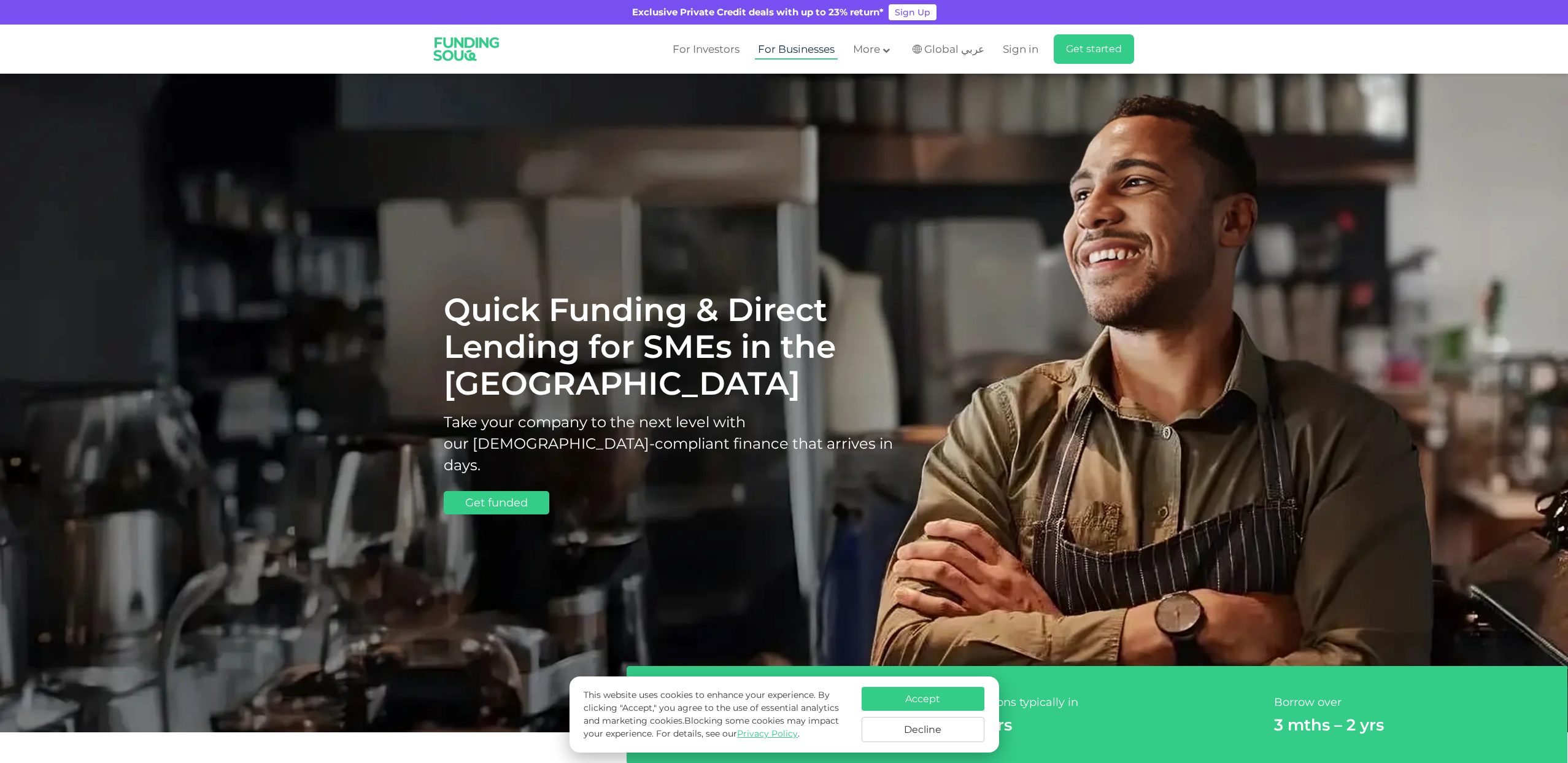
click at [784, 49] on link "For Businesses" at bounding box center [796, 49] width 83 height 20
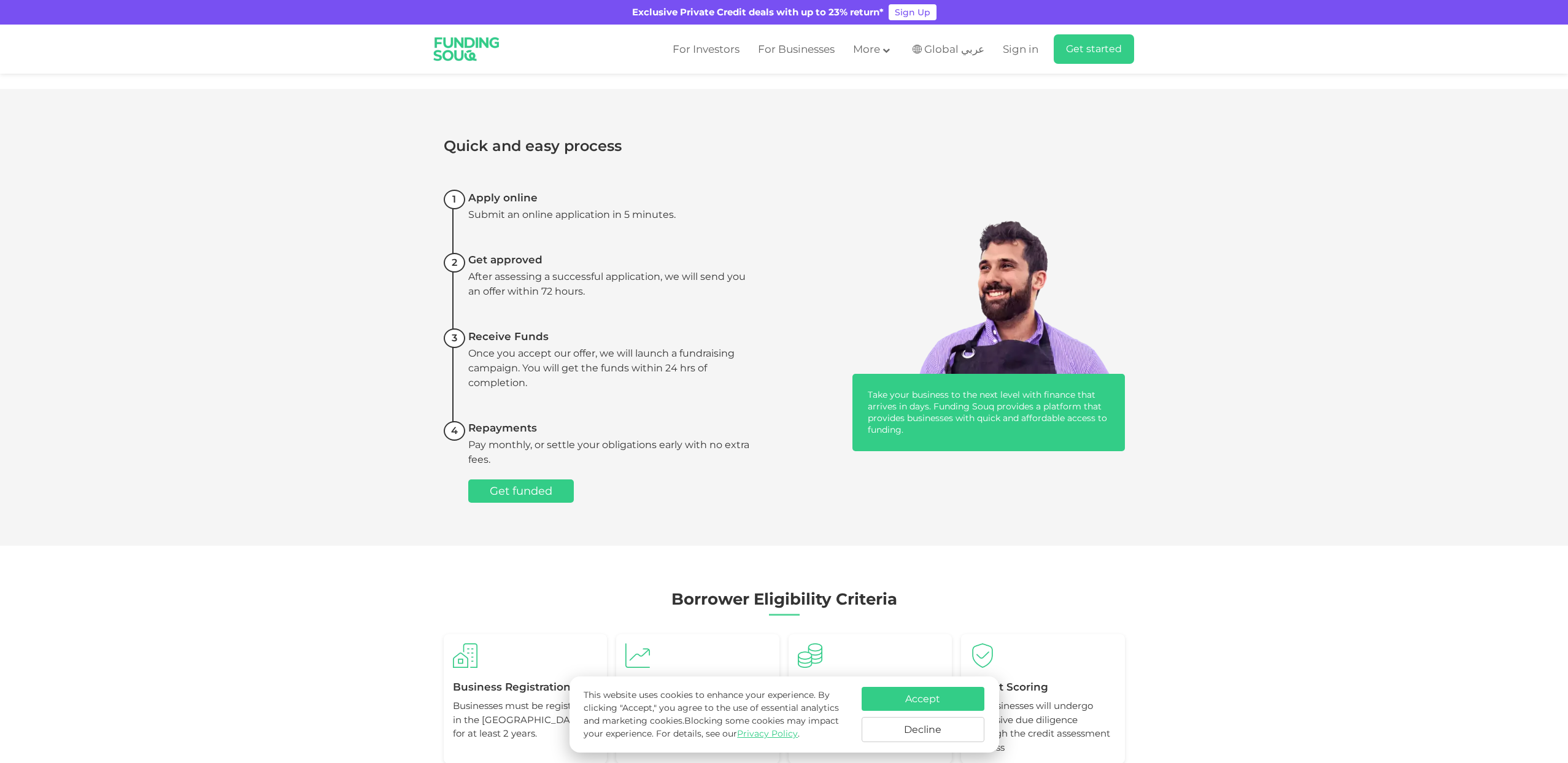
scroll to position [929, 0]
click at [945, 702] on button "Accept" at bounding box center [923, 698] width 123 height 24
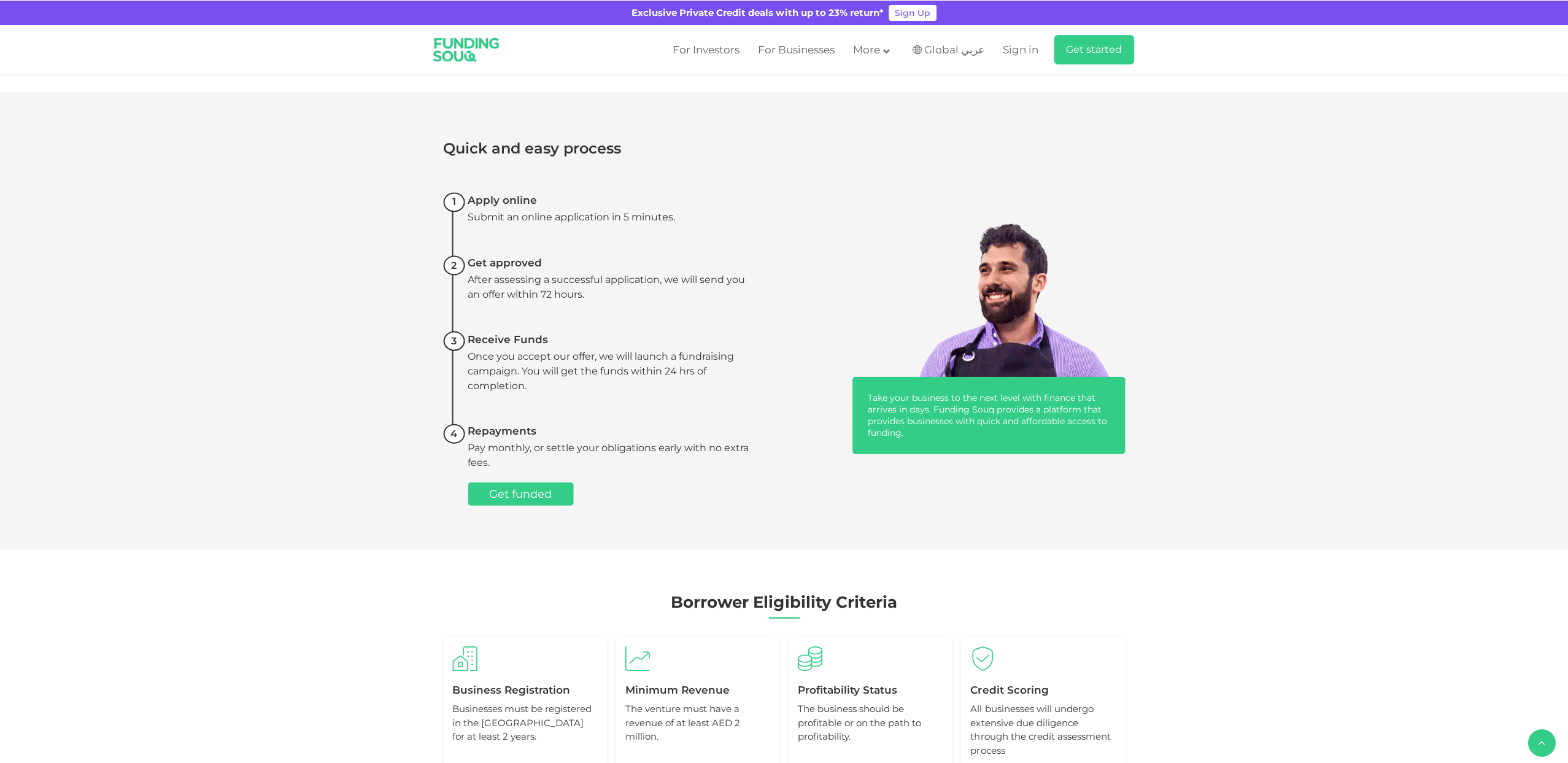
scroll to position [928, 0]
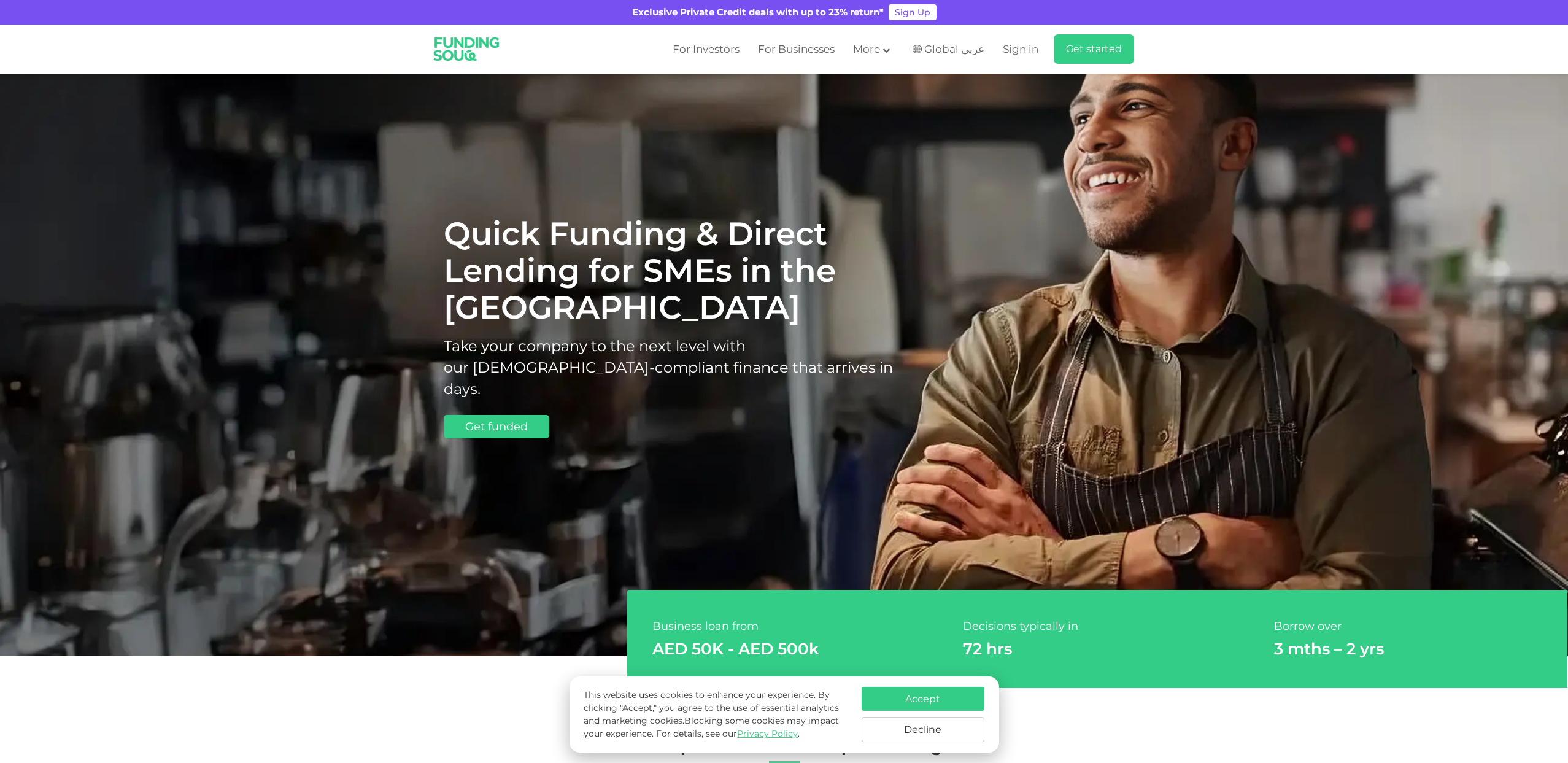
scroll to position [80, 0]
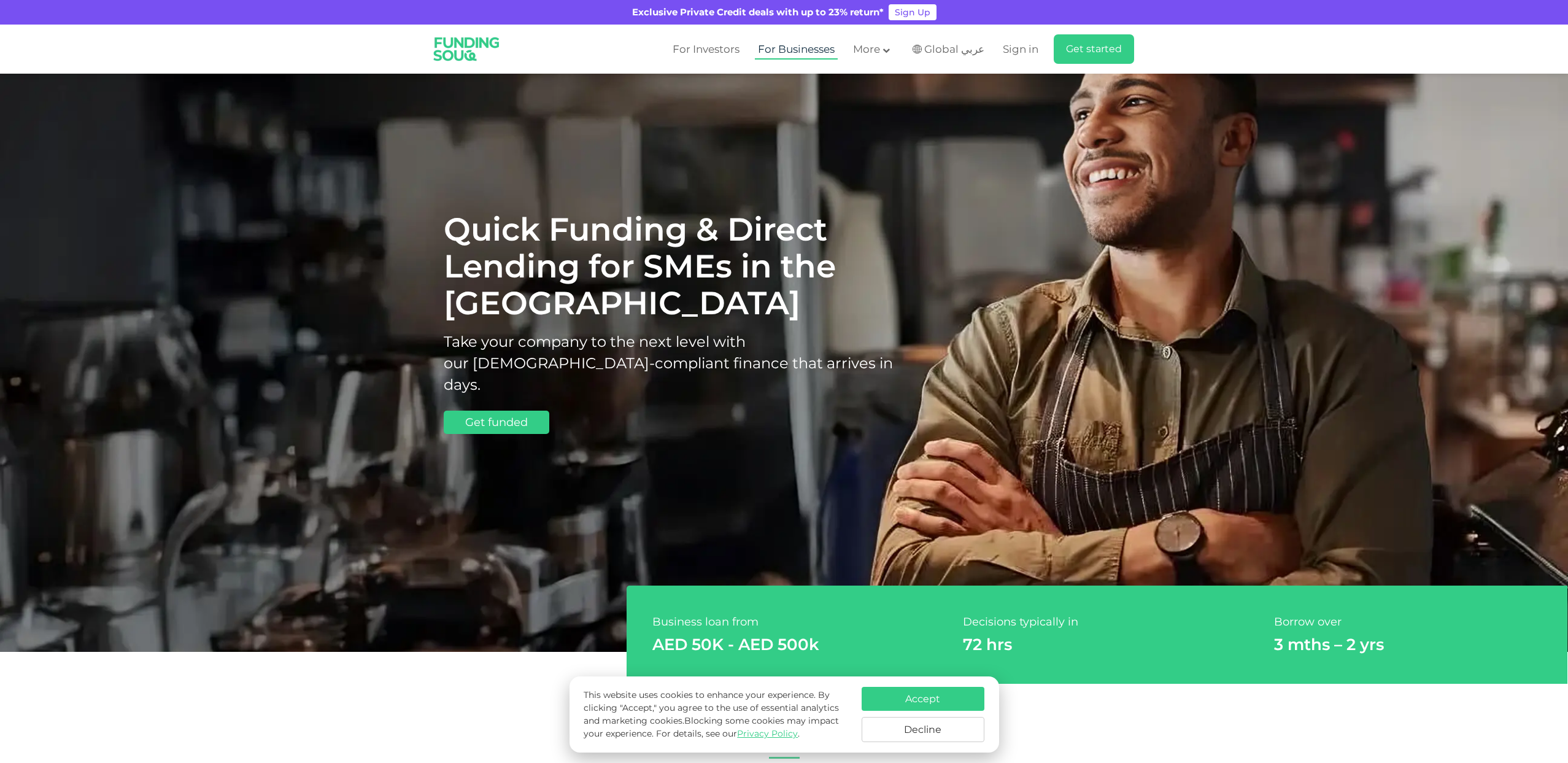
click at [819, 49] on link "For Businesses" at bounding box center [796, 49] width 83 height 20
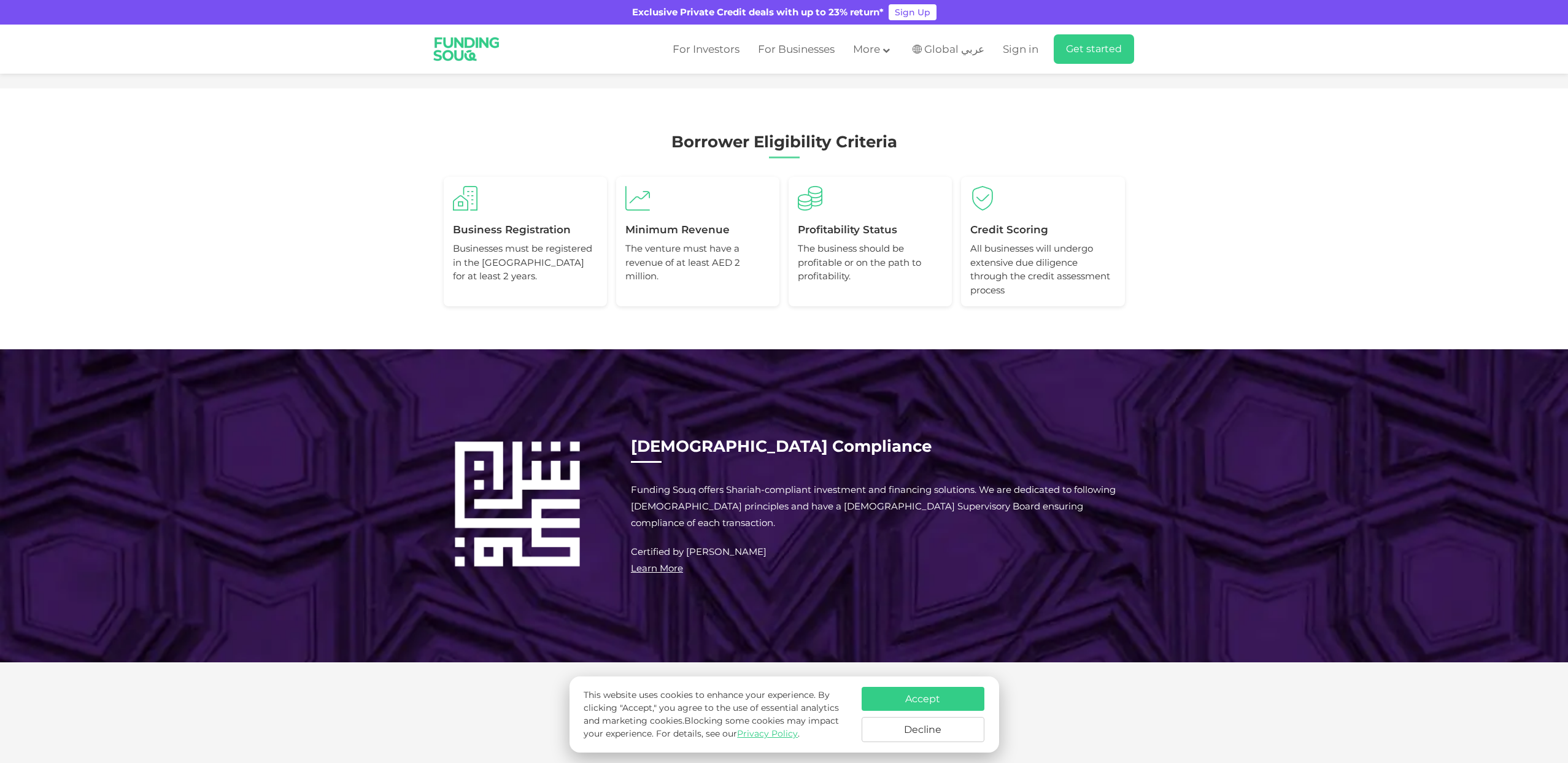
scroll to position [1434, 0]
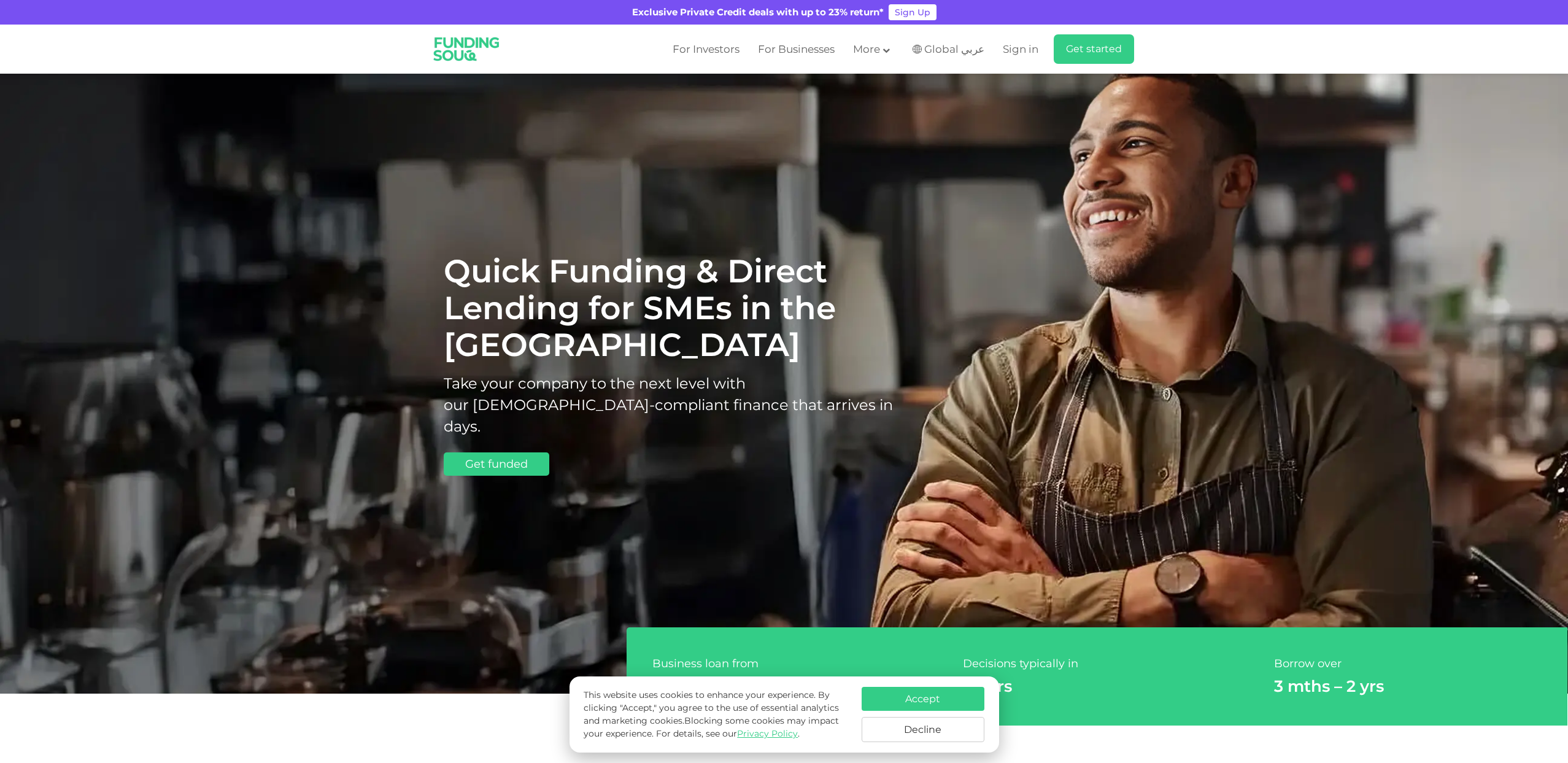
scroll to position [45, 0]
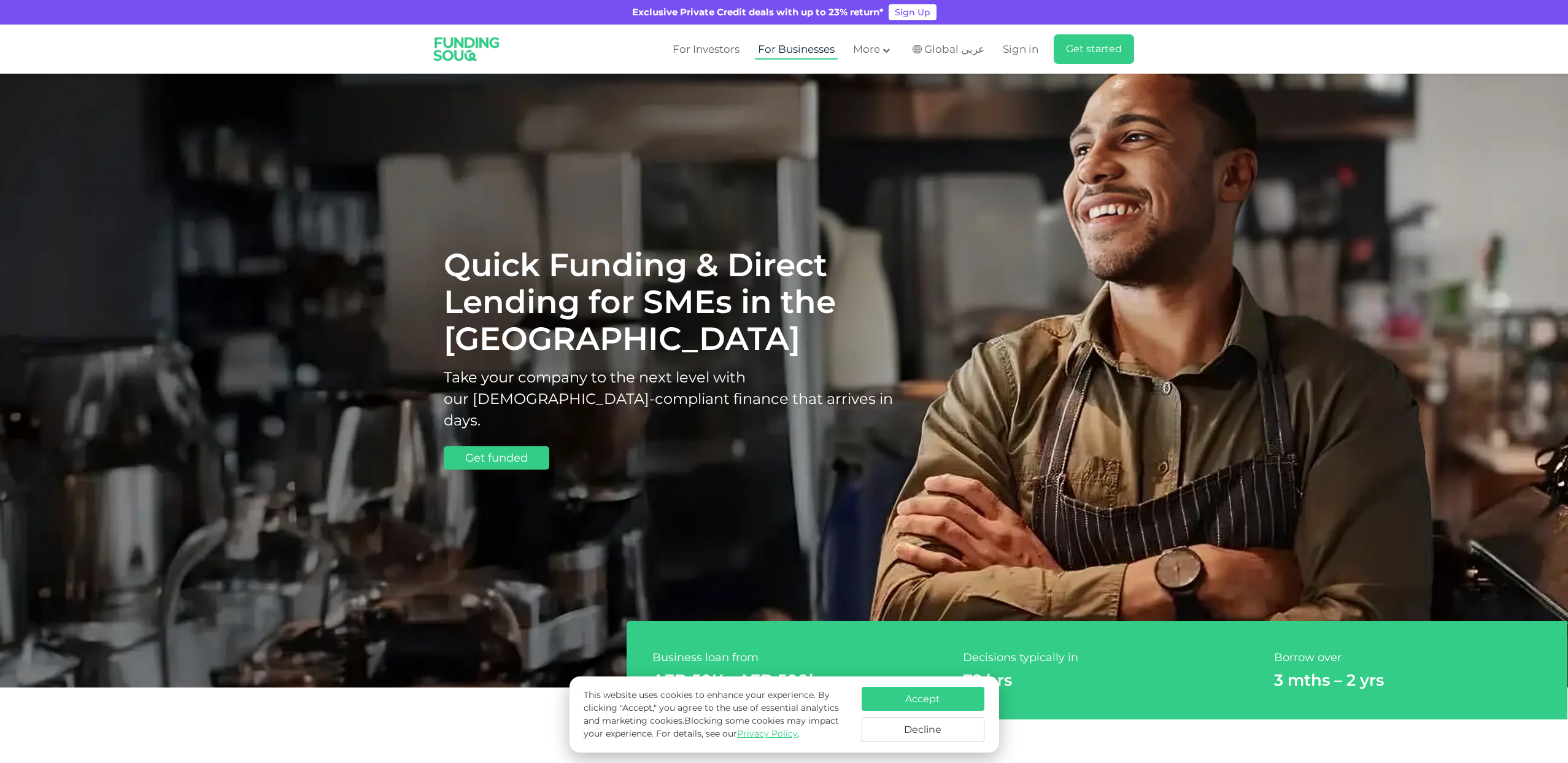
click at [805, 42] on link "For Businesses" at bounding box center [796, 49] width 83 height 20
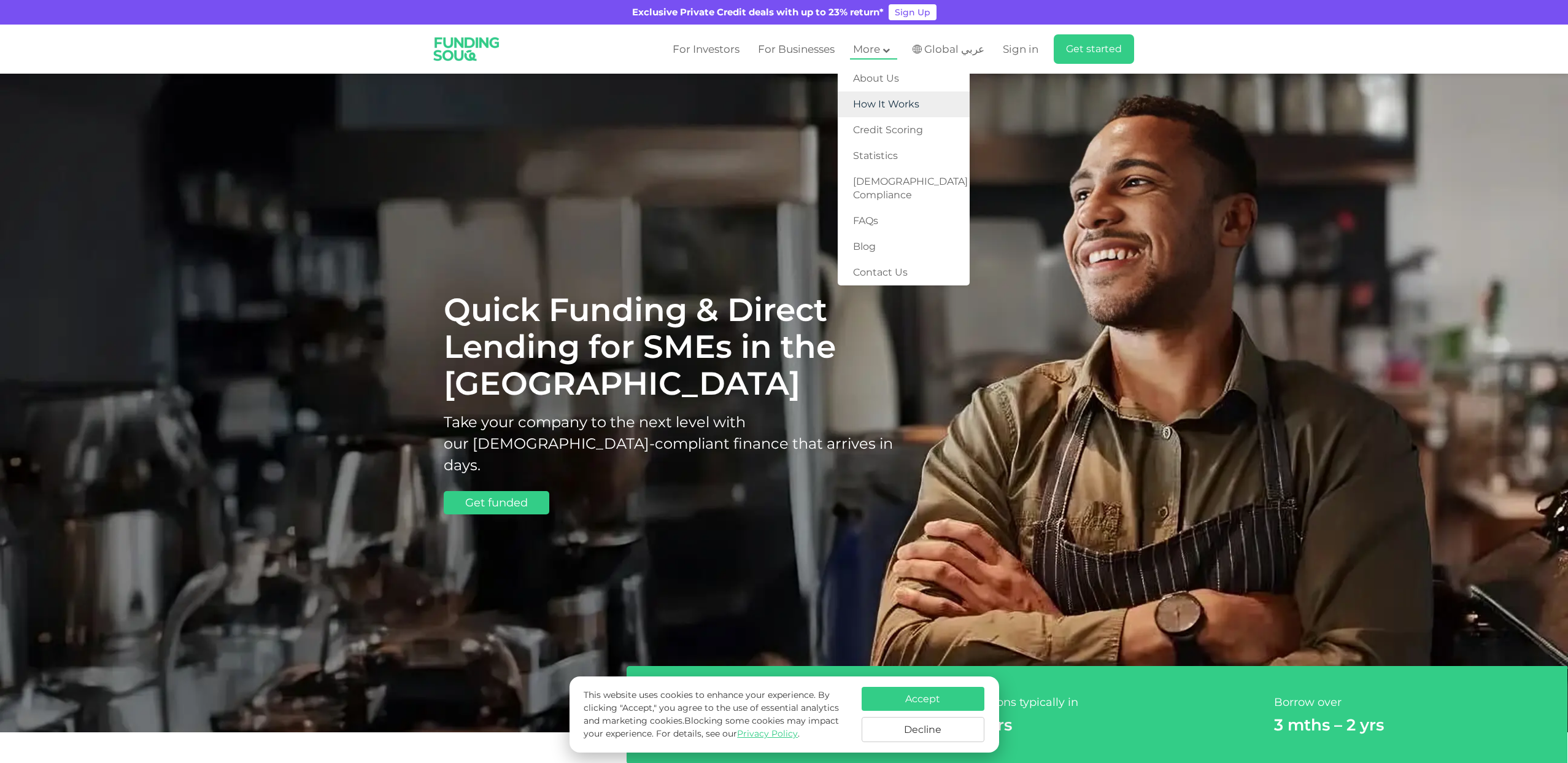
click at [885, 113] on link "How It Works" at bounding box center [904, 104] width 132 height 26
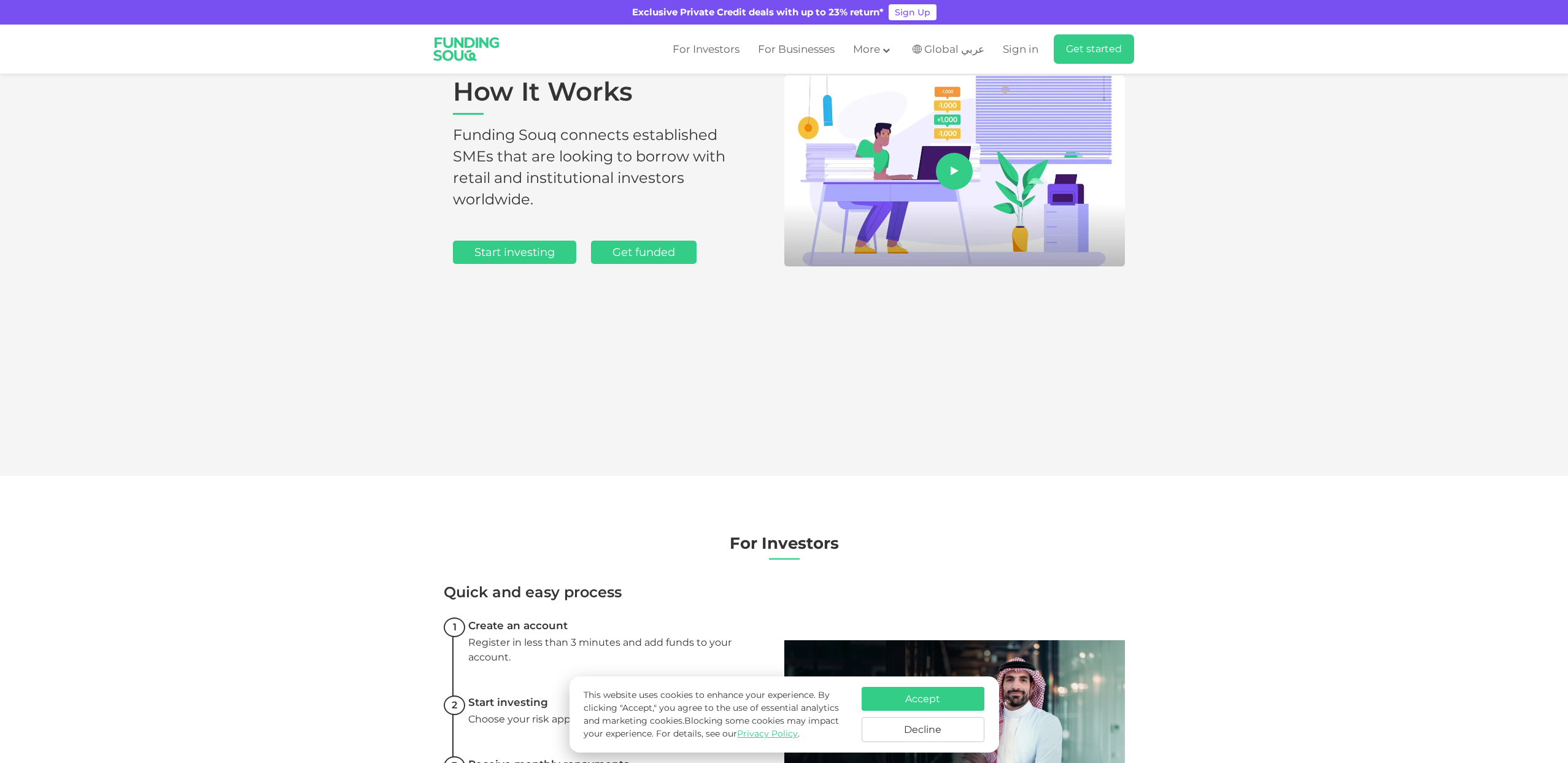
scroll to position [209, 0]
